Goal: Transaction & Acquisition: Purchase product/service

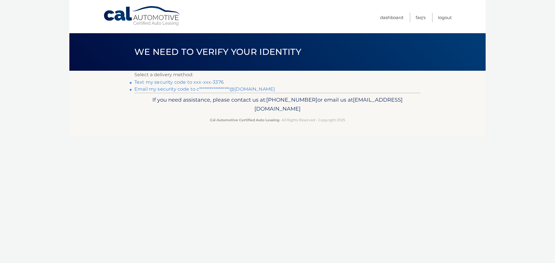
click at [167, 81] on link "Text my security code to xxx-xxx-3376" at bounding box center [178, 82] width 89 height 5
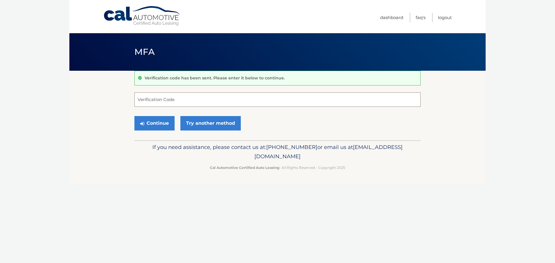
click at [204, 101] on input "Verification Code" at bounding box center [277, 100] width 286 height 14
type input "678084"
click at [134, 116] on button "Continue" at bounding box center [154, 123] width 40 height 14
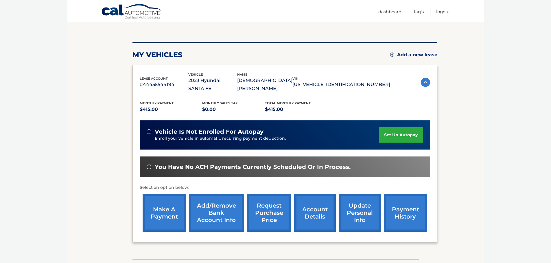
scroll to position [87, 0]
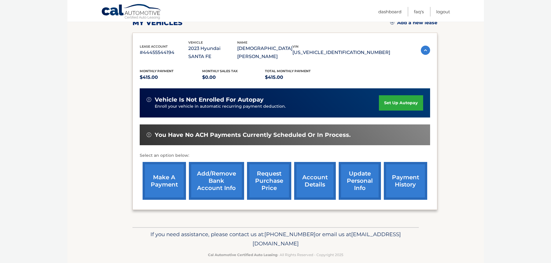
click at [165, 174] on link "make a payment" at bounding box center [164, 181] width 43 height 38
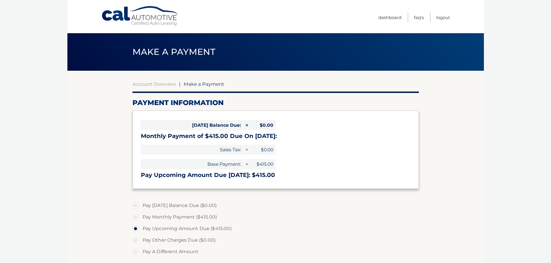
select select "ODA2ZDdjNDktZmVjNi00MDdmLWIwYzgtYThhYzJiNGZiYmM5"
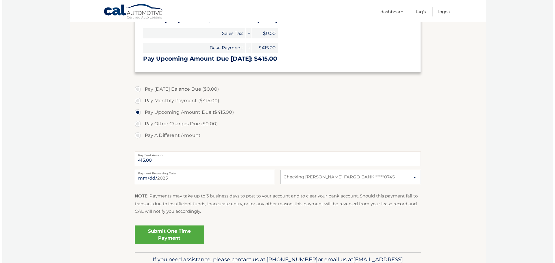
scroll to position [150, 0]
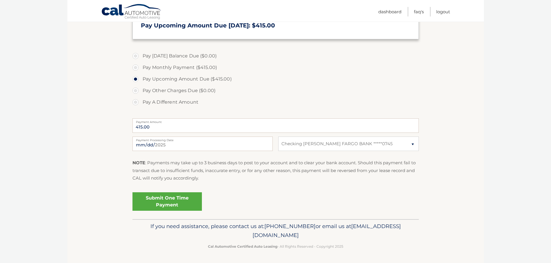
click at [177, 203] on link "Submit One Time Payment" at bounding box center [166, 202] width 69 height 19
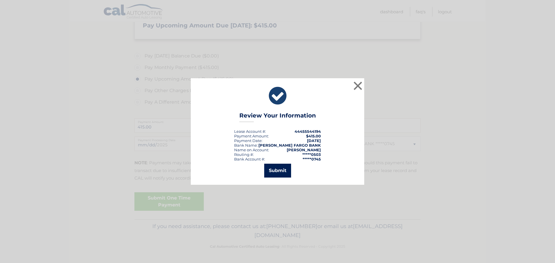
click at [276, 170] on button "Submit" at bounding box center [277, 171] width 27 height 14
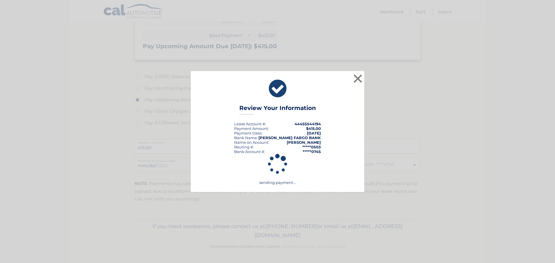
scroll to position [129, 0]
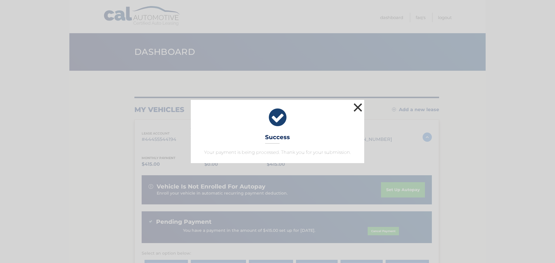
click at [358, 105] on button "×" at bounding box center [358, 108] width 12 height 12
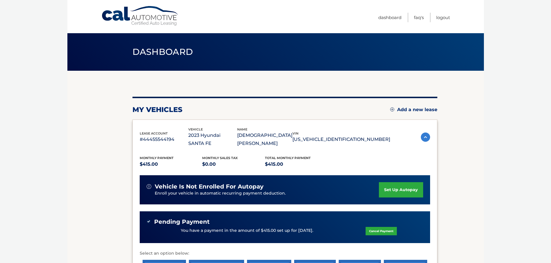
click at [110, 17] on link "Cal Automotive" at bounding box center [140, 16] width 78 height 21
